Goal: Task Accomplishment & Management: Manage account settings

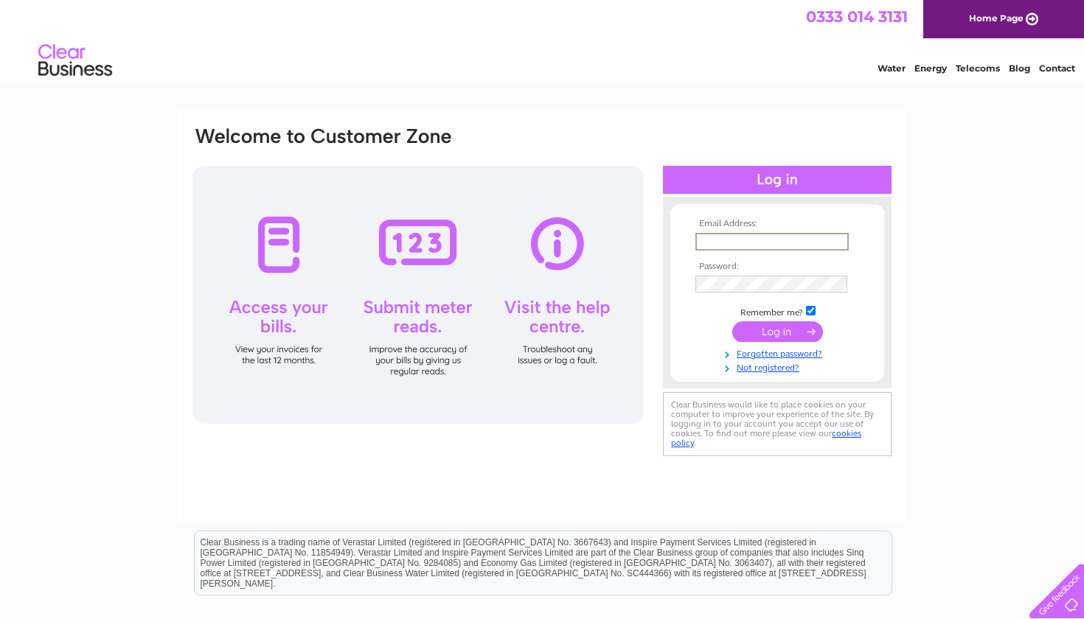
type input "w"
type input "[EMAIL_ADDRESS][DOMAIN_NAME]"
click at [777, 330] on input "submit" at bounding box center [777, 331] width 91 height 21
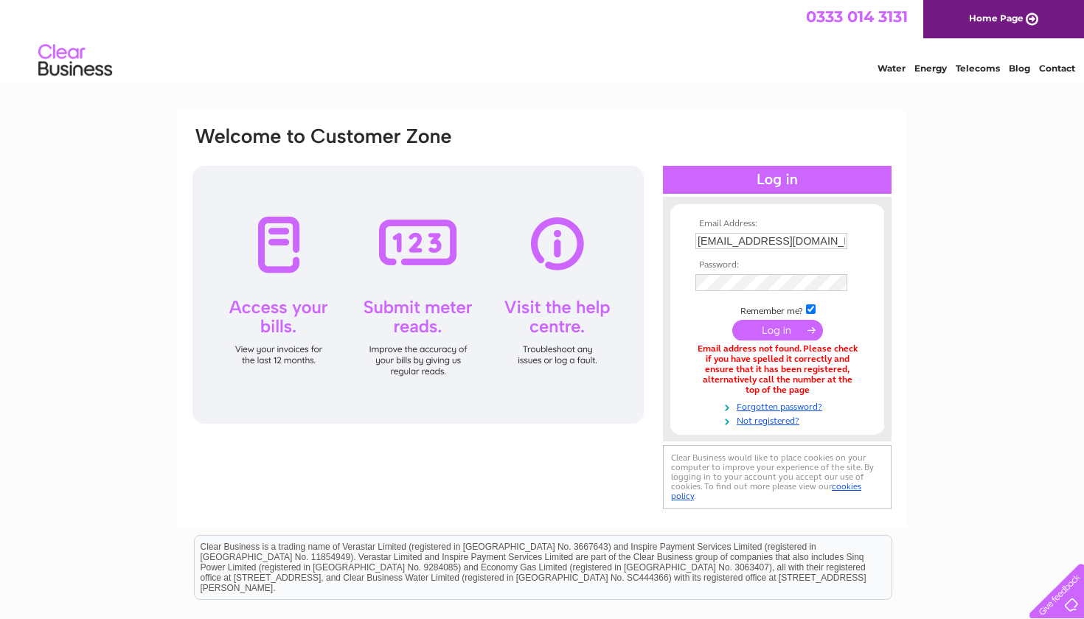
click at [745, 290] on td at bounding box center [777, 283] width 171 height 24
click at [777, 330] on input "submit" at bounding box center [777, 331] width 91 height 21
click at [759, 402] on link "Forgotten password?" at bounding box center [778, 406] width 167 height 14
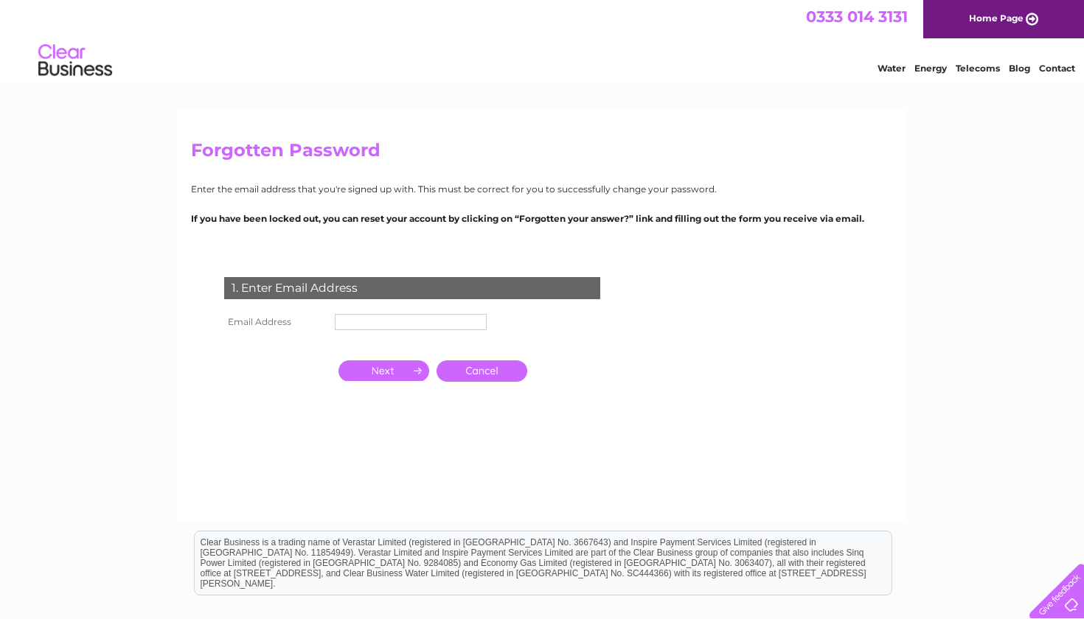
click at [432, 327] on input "text" at bounding box center [411, 322] width 152 height 16
type input "[EMAIL_ADDRESS][DOMAIN_NAME]"
click at [351, 380] on input "button" at bounding box center [383, 371] width 91 height 21
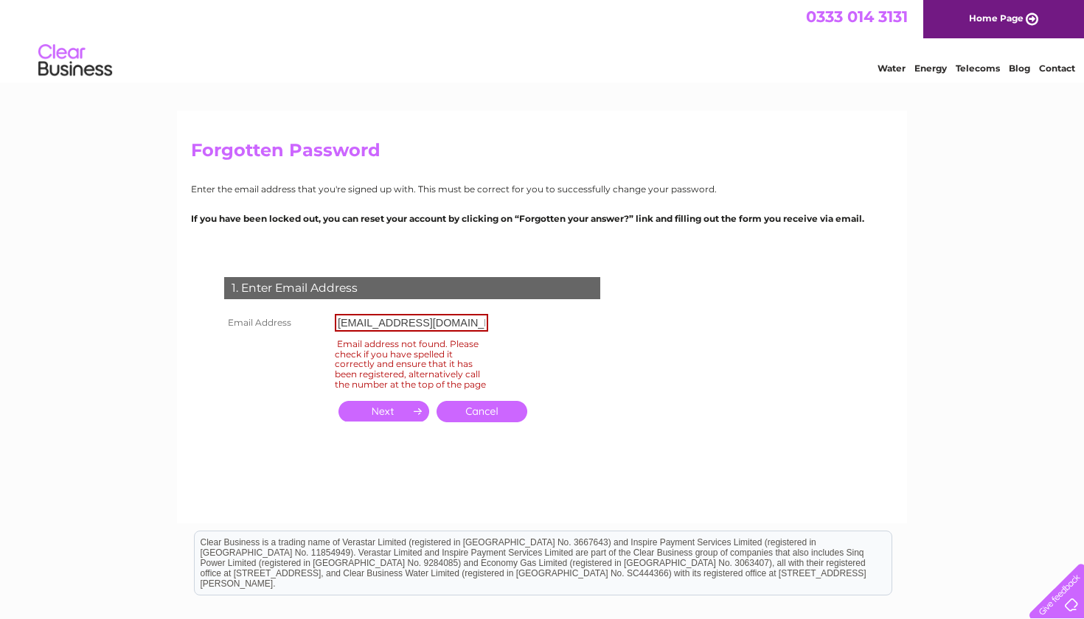
click at [516, 417] on link "Cancel" at bounding box center [481, 411] width 91 height 21
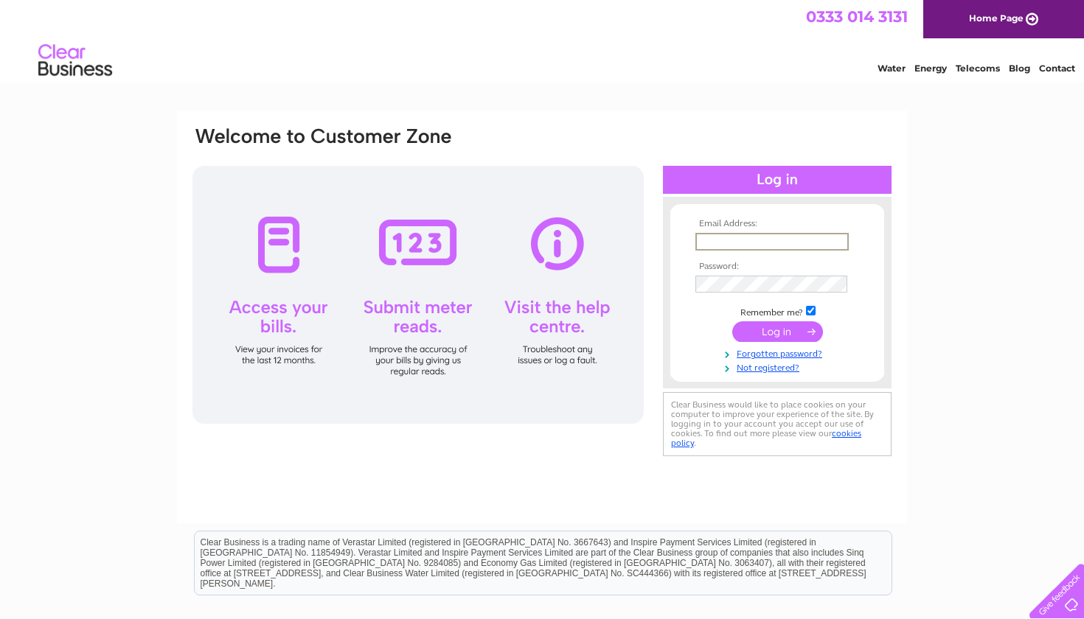
type input "[EMAIL_ADDRESS][DOMAIN_NAME]"
